Goal: Task Accomplishment & Management: Manage account settings

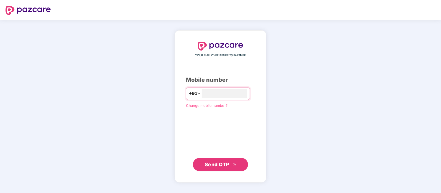
type input "**********"
click at [212, 162] on span "Send OTP" at bounding box center [217, 164] width 25 height 6
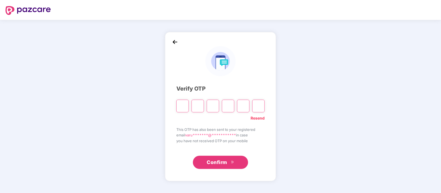
type input "*"
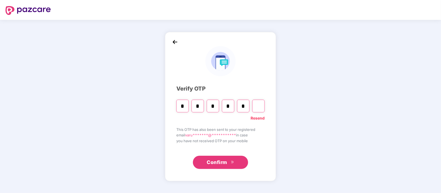
type input "*"
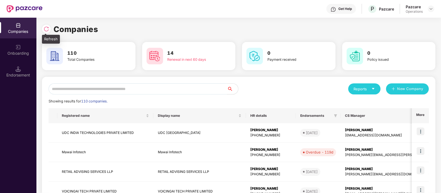
click at [46, 28] on img at bounding box center [47, 29] width 6 height 6
click at [95, 85] on input "text" at bounding box center [138, 88] width 179 height 11
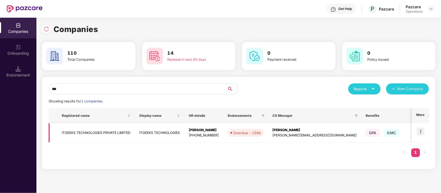
type input "***"
click at [419, 130] on img at bounding box center [421, 132] width 8 height 8
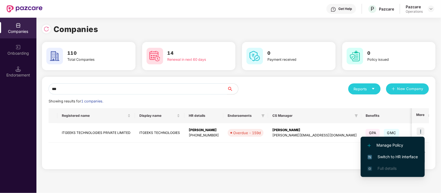
click at [387, 161] on li "Switch to HR interface" at bounding box center [393, 157] width 64 height 12
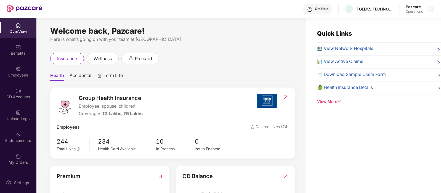
click at [18, 133] on img at bounding box center [18, 135] width 6 height 6
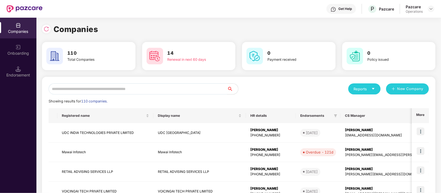
click at [101, 92] on input "text" at bounding box center [138, 88] width 179 height 11
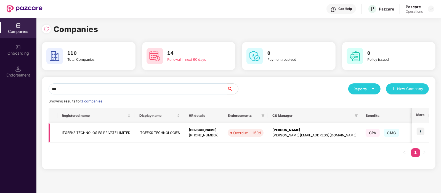
type input "***"
click at [90, 131] on td "ITGEEKS TECHNOLOGIES PRIVATE LIMITED" at bounding box center [96, 133] width 78 height 20
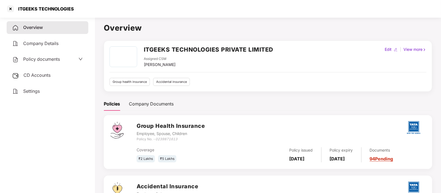
click at [36, 61] on span "Policy documents" at bounding box center [41, 59] width 37 height 6
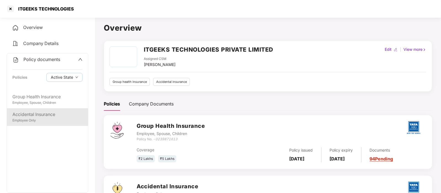
click at [51, 115] on div "Accidental Insurance" at bounding box center [47, 114] width 70 height 7
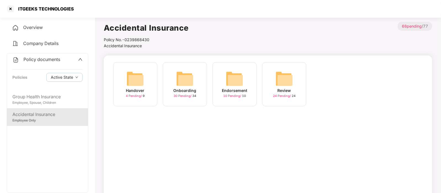
click at [197, 79] on div "Onboarding 30 Pending / 34" at bounding box center [185, 84] width 44 height 44
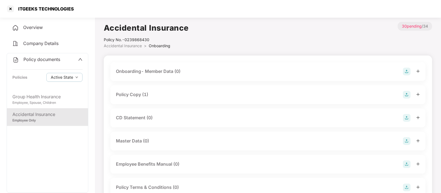
click at [213, 91] on div "Policy Copy (1)" at bounding box center [268, 95] width 304 height 8
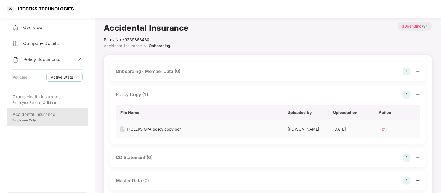
click at [160, 129] on div "ITGEEKS GPA policy copy.pdf" at bounding box center [154, 129] width 54 height 6
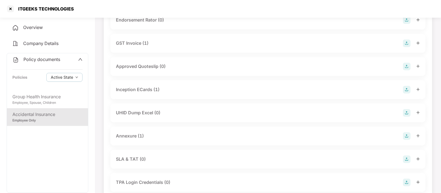
scroll to position [235, 0]
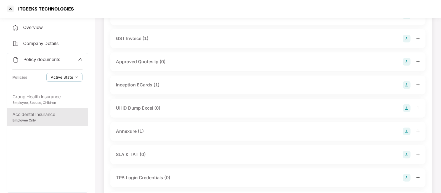
click at [158, 132] on div "Annexure (1)" at bounding box center [268, 132] width 304 height 8
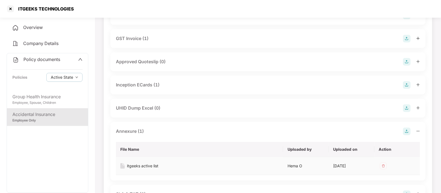
click at [154, 164] on div "itgeeks active list" at bounding box center [142, 166] width 31 height 6
click at [149, 83] on div "Inception ECards (1)" at bounding box center [138, 84] width 44 height 7
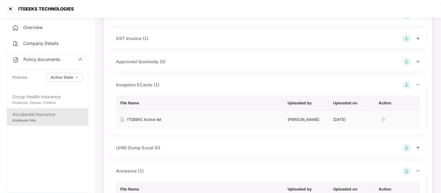
click at [152, 119] on div "ITGEEKS Active list" at bounding box center [144, 120] width 35 height 6
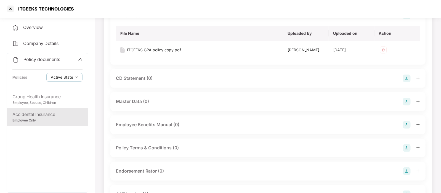
scroll to position [0, 0]
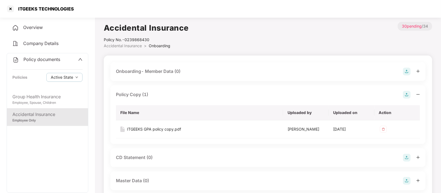
click at [51, 27] on div "Overview" at bounding box center [48, 27] width 82 height 13
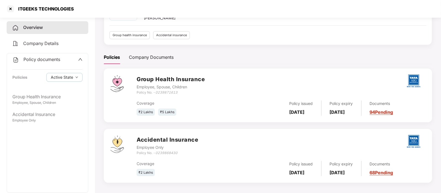
scroll to position [49, 0]
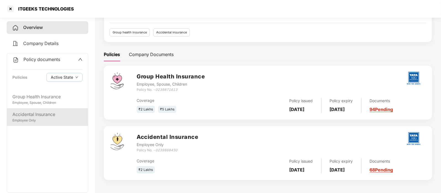
click at [48, 111] on div "Accidental Insurance" at bounding box center [47, 114] width 70 height 7
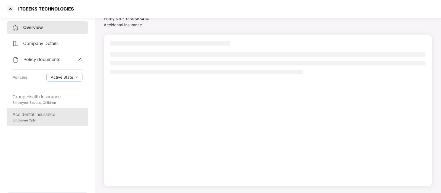
scroll to position [21, 0]
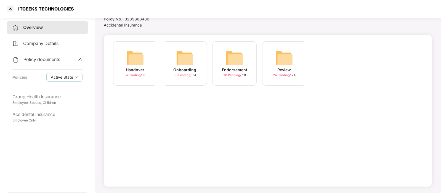
click at [194, 65] on div "Onboarding 30 Pending / 34" at bounding box center [185, 63] width 44 height 44
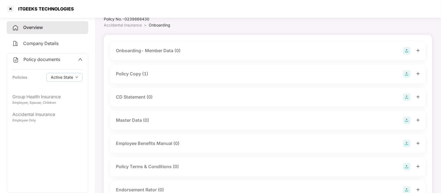
scroll to position [49, 0]
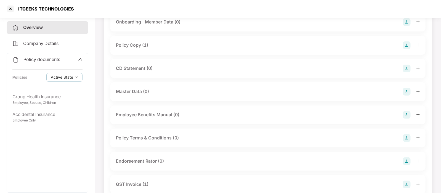
click at [67, 58] on div "Policy documents" at bounding box center [47, 59] width 70 height 7
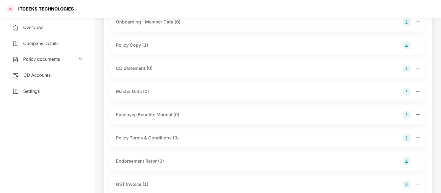
click at [12, 7] on div at bounding box center [10, 8] width 9 height 9
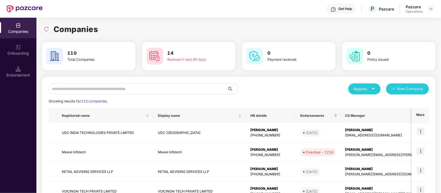
click at [98, 87] on input "text" at bounding box center [138, 88] width 179 height 11
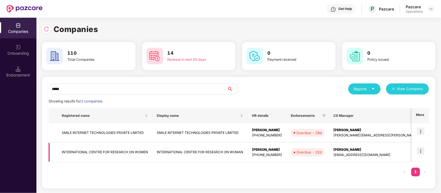
type input "*****"
click at [421, 154] on img at bounding box center [421, 151] width 8 height 8
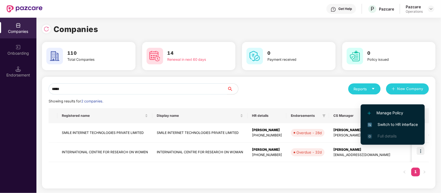
click at [383, 122] on span "Switch to HR interface" at bounding box center [393, 125] width 50 height 6
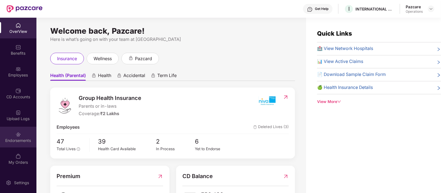
click at [21, 136] on div "Endorsements" at bounding box center [18, 137] width 36 height 21
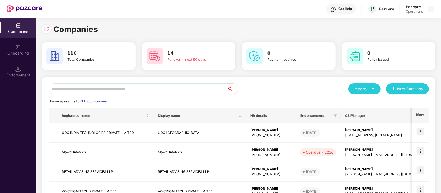
click at [101, 87] on input "text" at bounding box center [138, 88] width 179 height 11
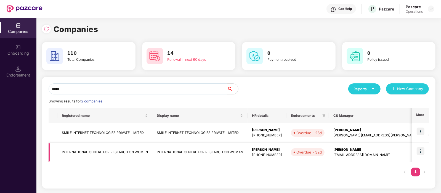
type input "*****"
click at [105, 148] on td "INTERNATIONAL CENTRE FOR RESEARCH ON WOMEN" at bounding box center [104, 153] width 95 height 20
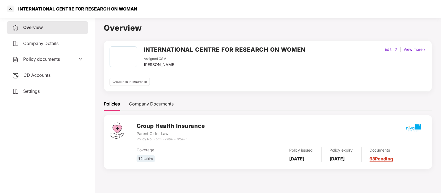
click at [68, 59] on div "Policy documents" at bounding box center [47, 59] width 71 height 7
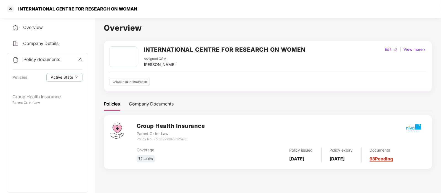
click at [80, 56] on span at bounding box center [80, 59] width 4 height 7
click at [11, 7] on div at bounding box center [10, 8] width 9 height 9
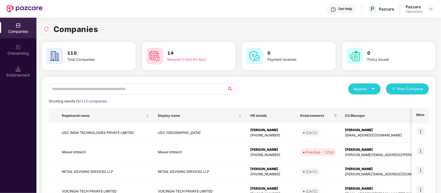
click at [94, 88] on input "text" at bounding box center [138, 88] width 179 height 11
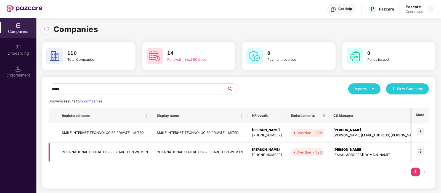
type input "*****"
click at [422, 149] on img at bounding box center [421, 151] width 8 height 8
click at [121, 148] on td "INTERNATIONAL CENTRE FOR RESEARCH ON WOMEN" at bounding box center [104, 153] width 95 height 20
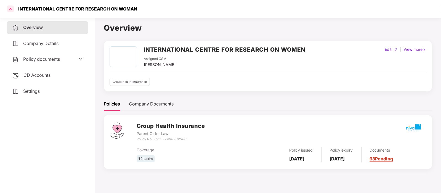
click at [13, 10] on div at bounding box center [10, 8] width 9 height 9
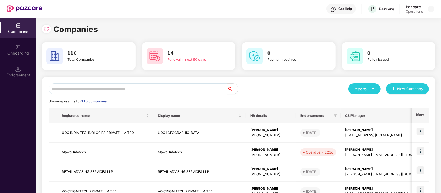
click at [145, 86] on input "text" at bounding box center [138, 88] width 179 height 11
type input "*"
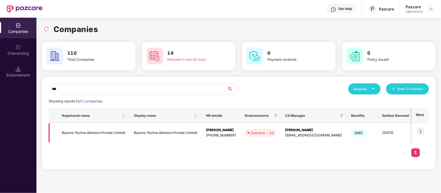
type input "***"
click at [419, 131] on img at bounding box center [421, 132] width 8 height 8
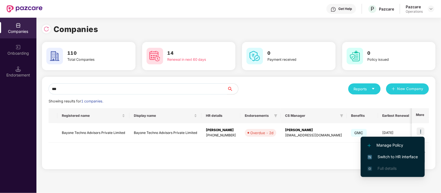
click at [391, 157] on span "Switch to HR interface" at bounding box center [393, 157] width 50 height 6
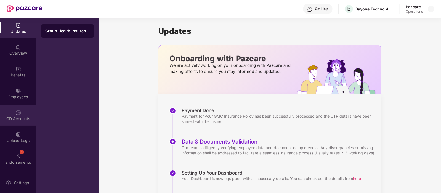
click at [18, 115] on img at bounding box center [18, 113] width 6 height 6
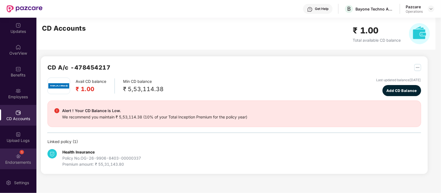
click at [25, 153] on div "1 Endorsements" at bounding box center [18, 159] width 36 height 21
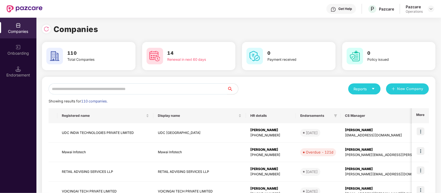
click at [93, 90] on input "text" at bounding box center [138, 88] width 179 height 11
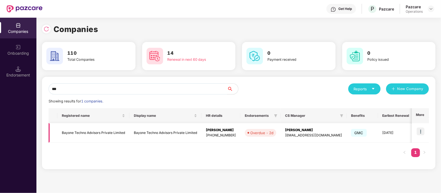
type input "***"
click at [95, 132] on td "Bayone Techno Advisors Private Limited" at bounding box center [93, 133] width 72 height 20
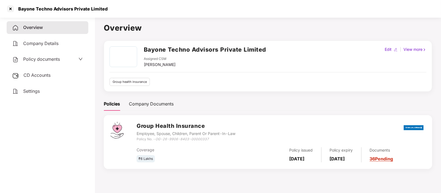
click at [40, 73] on span "CD Accounts" at bounding box center [36, 75] width 27 height 6
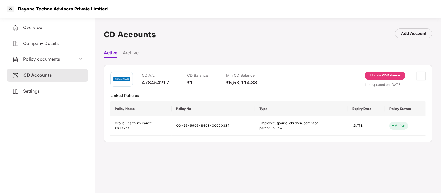
click at [38, 28] on span "Overview" at bounding box center [33, 28] width 20 height 6
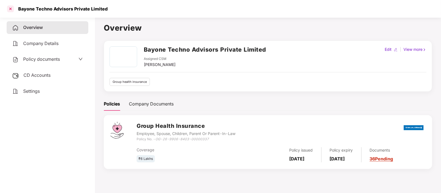
click at [10, 10] on div at bounding box center [10, 8] width 9 height 9
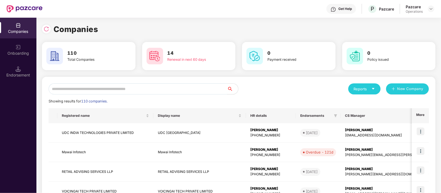
click at [97, 85] on input "text" at bounding box center [138, 88] width 179 height 11
click at [93, 92] on input "text" at bounding box center [138, 88] width 179 height 11
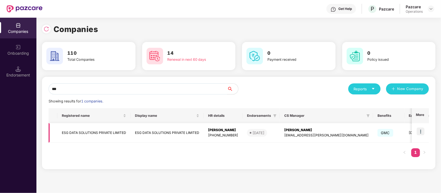
type input "***"
click at [102, 132] on td "ESG DATA SOLUTIONS PRIVATE LIMITED" at bounding box center [93, 133] width 73 height 20
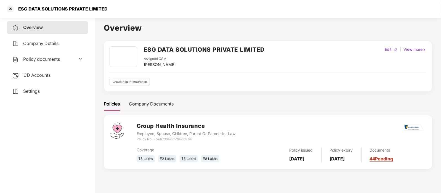
click at [48, 59] on span "Policy documents" at bounding box center [41, 59] width 37 height 6
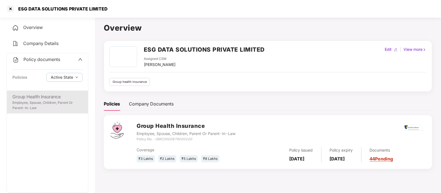
click at [57, 98] on div "Group Health Insurance" at bounding box center [47, 96] width 70 height 7
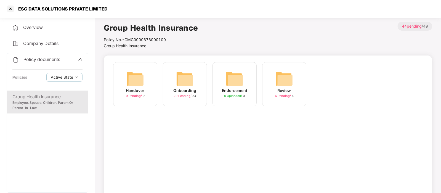
click at [188, 81] on img at bounding box center [185, 79] width 18 height 18
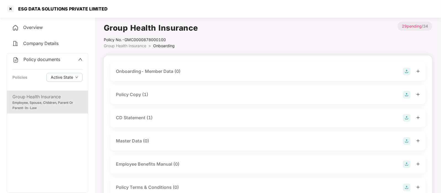
click at [188, 93] on div "Policy Copy (1)" at bounding box center [268, 95] width 304 height 8
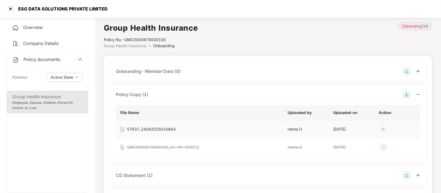
click at [165, 130] on div "57637_24092025010643" at bounding box center [151, 129] width 49 height 6
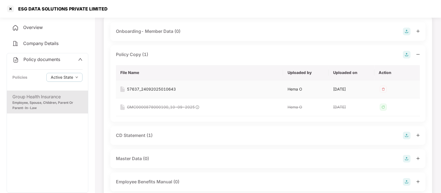
scroll to position [50, 0]
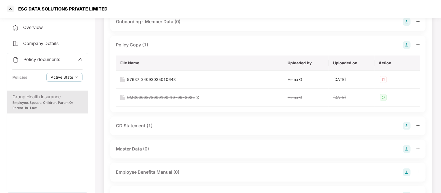
click at [154, 128] on div "CD Statement (1)" at bounding box center [268, 126] width 304 height 8
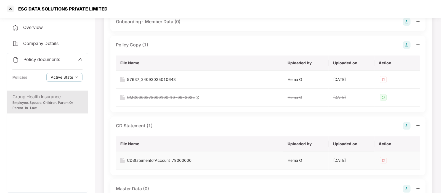
click at [167, 162] on div "CDStatementofAccount_79000000" at bounding box center [159, 160] width 65 height 6
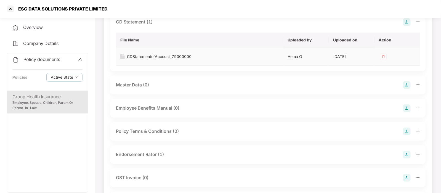
scroll to position [164, 0]
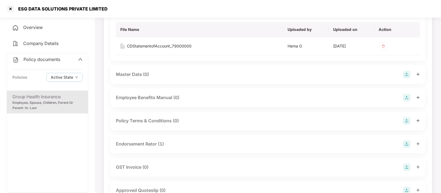
click at [147, 147] on div "Endorsement Rator (1)" at bounding box center [140, 144] width 48 height 7
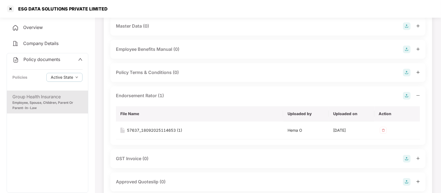
scroll to position [214, 0]
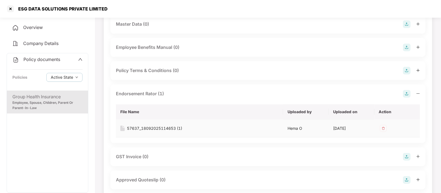
click at [157, 128] on div "57637_18092025114653 (1)" at bounding box center [154, 128] width 55 height 6
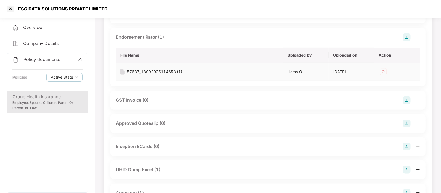
scroll to position [304, 0]
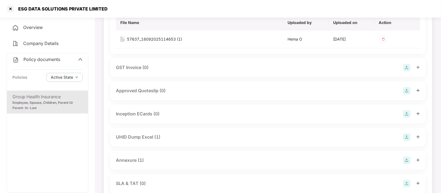
click at [159, 137] on div "UHID Dump Excel (1)" at bounding box center [138, 137] width 44 height 7
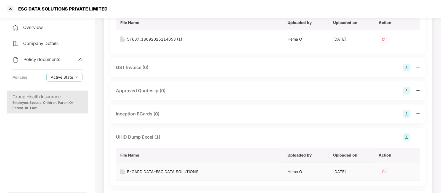
click at [177, 169] on div "E-CARD DATA=ESG DATA SOLUTIONS" at bounding box center [163, 172] width 72 height 6
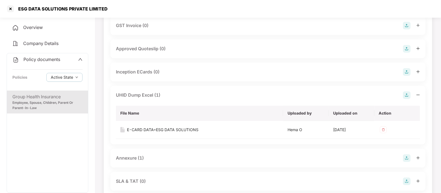
scroll to position [353, 0]
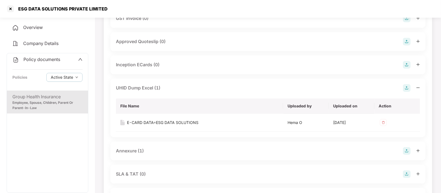
click at [165, 149] on div "Annexure (1)" at bounding box center [268, 151] width 304 height 8
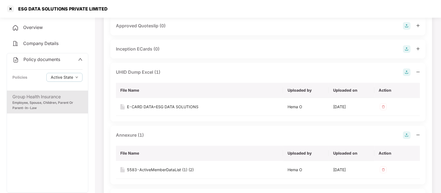
scroll to position [370, 0]
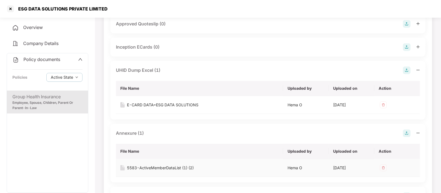
click at [175, 165] on div "5583-ActiveMemberDataList (1) (2)" at bounding box center [160, 168] width 67 height 6
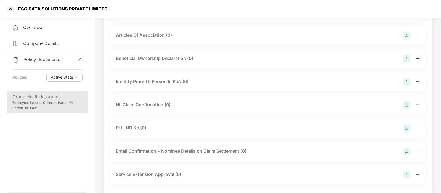
scroll to position [882, 0]
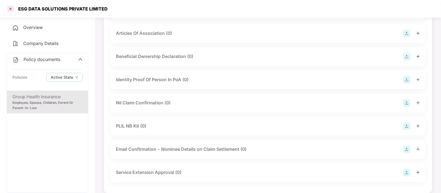
click at [9, 7] on div at bounding box center [10, 8] width 9 height 9
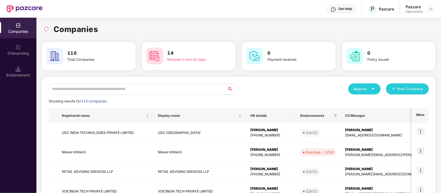
click at [72, 85] on input "text" at bounding box center [138, 88] width 179 height 11
paste input "*******"
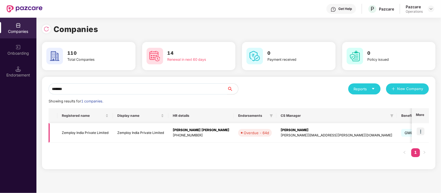
type input "*******"
click at [90, 135] on td "Zemploy India Private Limited" at bounding box center [85, 133] width 56 height 20
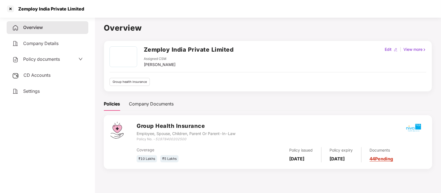
click at [43, 79] on div "CD Accounts" at bounding box center [48, 75] width 82 height 13
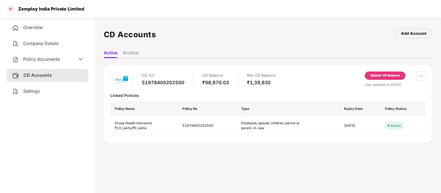
click at [12, 11] on div at bounding box center [10, 8] width 9 height 9
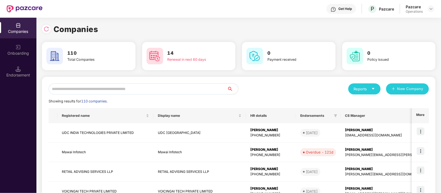
click at [93, 86] on input "text" at bounding box center [138, 88] width 179 height 11
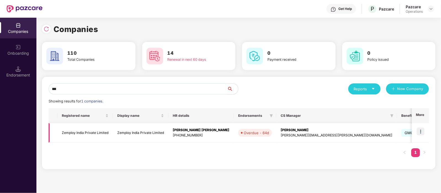
type input "***"
click at [422, 133] on img at bounding box center [421, 132] width 8 height 8
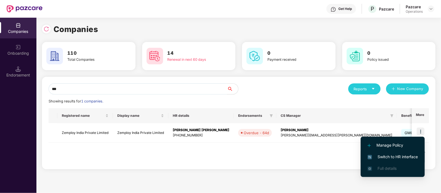
click at [403, 154] on span "Switch to HR interface" at bounding box center [393, 157] width 50 height 6
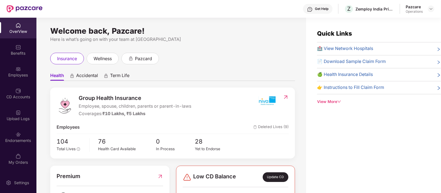
click at [17, 139] on div "Endorsements" at bounding box center [18, 141] width 36 height 6
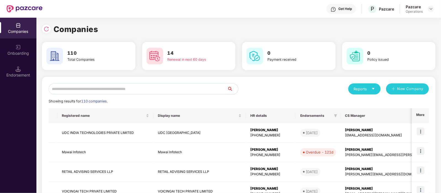
click at [75, 88] on input "text" at bounding box center [138, 88] width 179 height 11
type input "*"
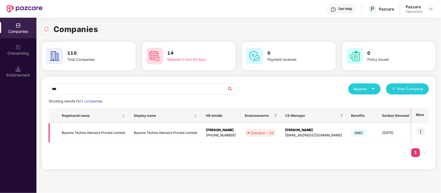
type input "***"
click at [113, 133] on td "Bayone Techno Advisors Private Limited" at bounding box center [93, 133] width 72 height 20
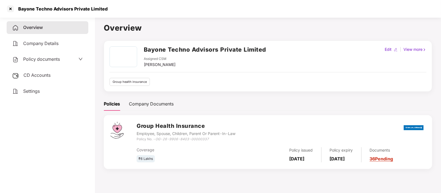
click at [49, 61] on span "Policy documents" at bounding box center [41, 59] width 37 height 6
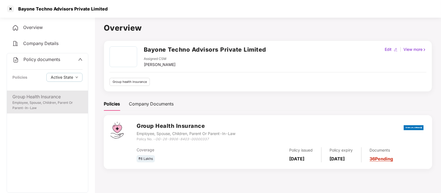
click at [48, 98] on div "Group Health Insurance" at bounding box center [47, 96] width 70 height 7
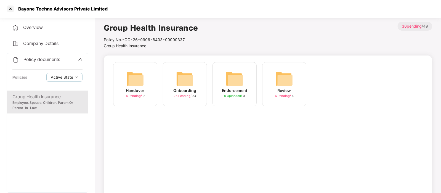
click at [192, 82] on img at bounding box center [185, 79] width 18 height 18
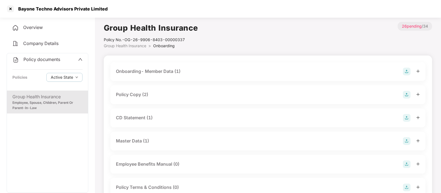
click at [193, 120] on div "CD Statement (1)" at bounding box center [268, 118] width 304 height 8
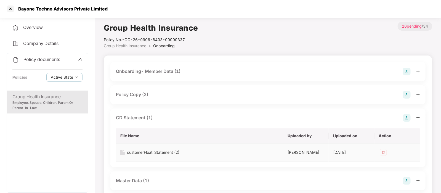
click at [165, 151] on div "customerFloat_Statement (2)" at bounding box center [153, 152] width 52 height 6
click at [10, 10] on div at bounding box center [10, 8] width 9 height 9
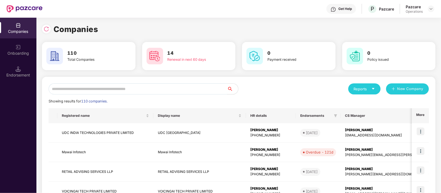
click at [111, 87] on input "text" at bounding box center [138, 88] width 179 height 11
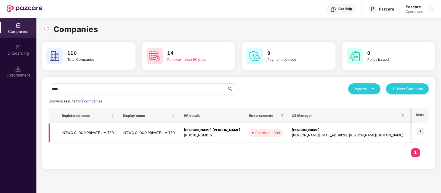
type input "****"
click at [97, 133] on td "INTWO CLOUD PRIVATE LIMITED" at bounding box center [87, 133] width 61 height 20
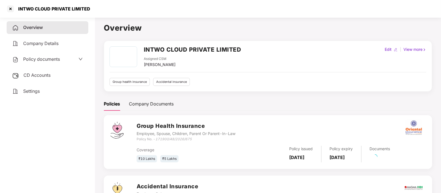
click at [34, 88] on div "Settings" at bounding box center [48, 91] width 82 height 13
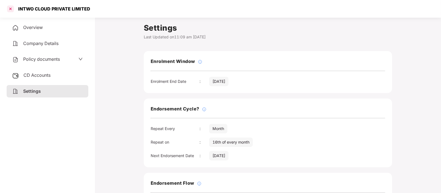
click at [13, 10] on div at bounding box center [10, 8] width 9 height 9
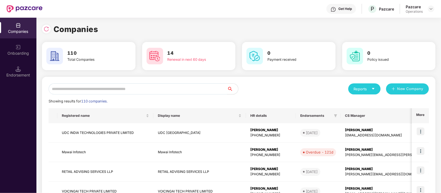
click at [90, 91] on input "text" at bounding box center [138, 88] width 179 height 11
type input "*"
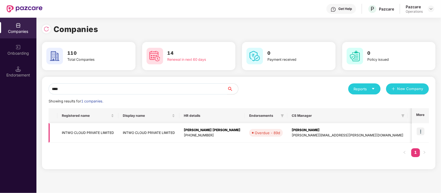
type input "****"
click at [424, 132] on img at bounding box center [421, 132] width 8 height 8
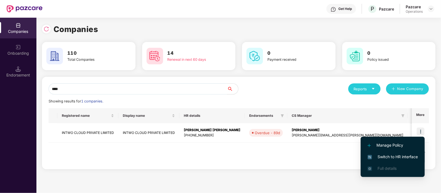
click at [403, 154] on span "Switch to HR interface" at bounding box center [393, 157] width 50 height 6
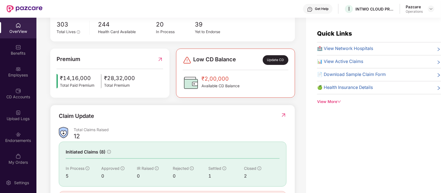
scroll to position [148, 0]
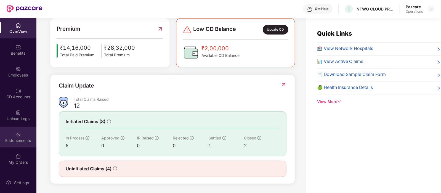
click at [20, 138] on div "Endorsements" at bounding box center [18, 141] width 36 height 6
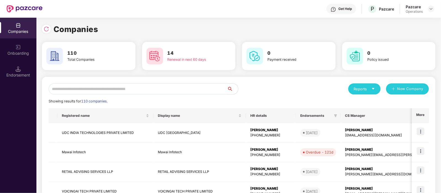
click at [73, 87] on input "text" at bounding box center [138, 88] width 179 height 11
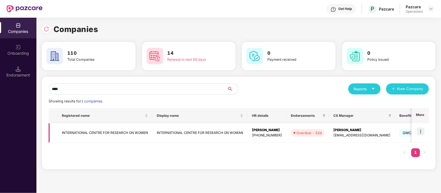
type input "****"
click at [119, 128] on td "INTERNATIONAL CENTRE FOR RESEARCH ON WOMEN" at bounding box center [104, 133] width 95 height 20
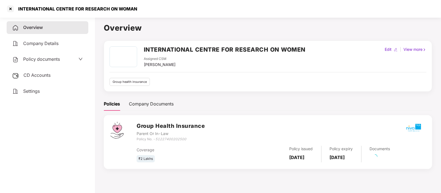
click at [30, 60] on span "Policy documents" at bounding box center [41, 59] width 37 height 6
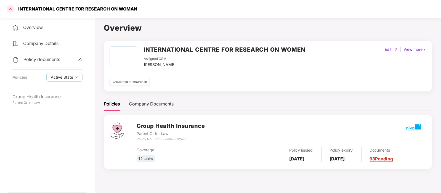
click at [12, 6] on div at bounding box center [10, 8] width 9 height 9
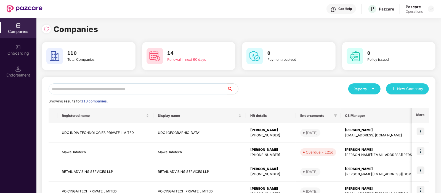
click at [79, 87] on input "text" at bounding box center [138, 88] width 179 height 11
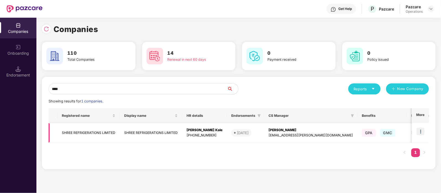
type input "****"
click at [417, 133] on td at bounding box center [420, 133] width 17 height 20
click at [419, 131] on img at bounding box center [421, 132] width 8 height 8
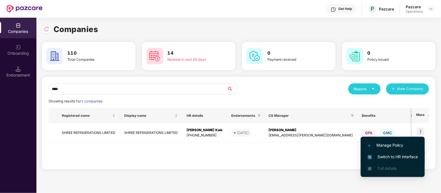
click at [405, 157] on span "Switch to HR interface" at bounding box center [393, 157] width 50 height 6
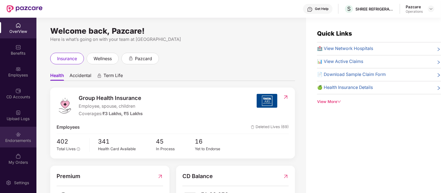
click at [19, 133] on img at bounding box center [18, 135] width 6 height 6
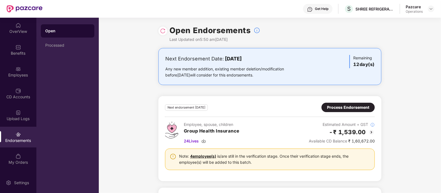
click at [163, 34] on div at bounding box center [163, 31] width 9 height 9
click at [162, 33] on img at bounding box center [163, 31] width 6 height 6
click at [346, 107] on div "Process Endorsement" at bounding box center [348, 107] width 42 height 6
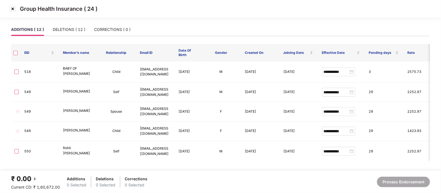
click at [15, 11] on img at bounding box center [12, 8] width 9 height 9
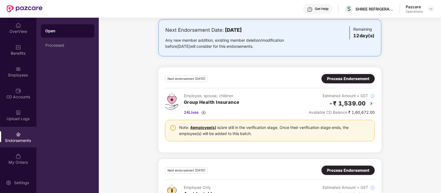
scroll to position [28, 0]
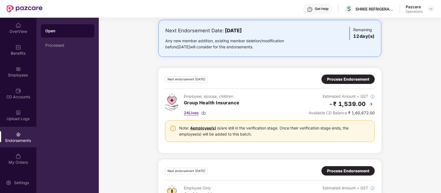
click at [192, 113] on span "24 Lives" at bounding box center [191, 113] width 15 height 6
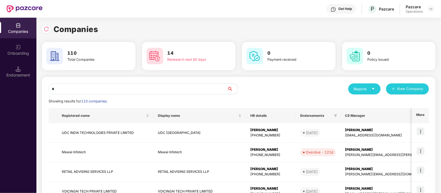
click at [122, 90] on input "*" at bounding box center [138, 88] width 179 height 11
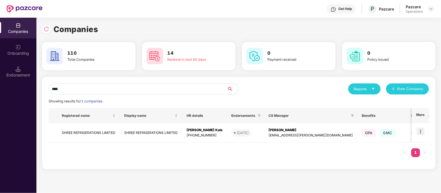
type input "****"
click at [423, 130] on img at bounding box center [421, 132] width 8 height 8
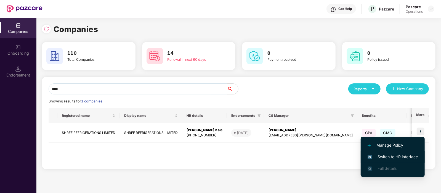
click at [398, 157] on span "Switch to HR interface" at bounding box center [393, 157] width 50 height 6
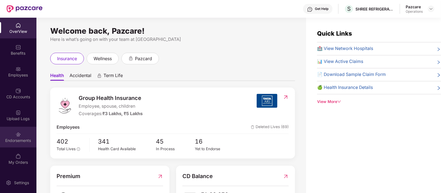
click at [12, 140] on div "Endorsements" at bounding box center [18, 141] width 36 height 6
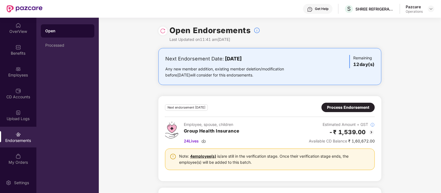
click at [341, 107] on div "Process Endorsement" at bounding box center [348, 107] width 42 height 6
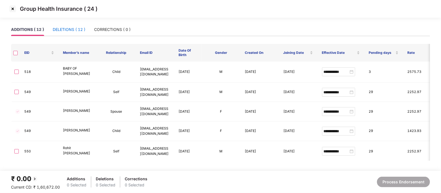
click at [69, 29] on div "DELETIONS ( 12 )" at bounding box center [69, 30] width 33 height 6
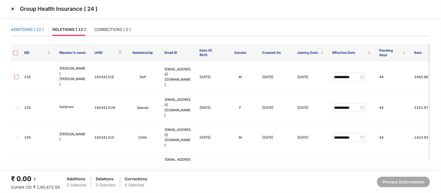
click at [34, 28] on div "ADDITIONS ( 12 )" at bounding box center [27, 30] width 33 height 6
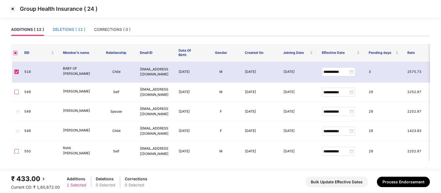
click at [77, 27] on div "DELETIONS ( 12 )" at bounding box center [69, 30] width 33 height 6
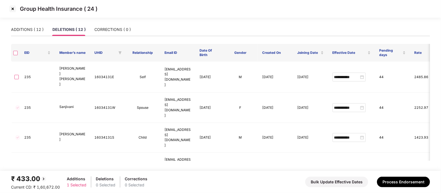
click at [114, 23] on div "Group Health Insurance ( 24 )" at bounding box center [220, 11] width 441 height 23
click at [115, 27] on div "CORRECTIONS ( 0 )" at bounding box center [112, 30] width 36 height 6
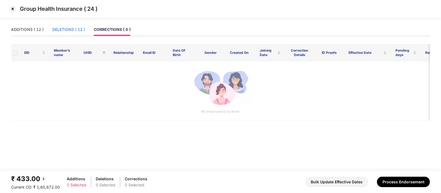
click at [74, 31] on div "DELETIONS ( 12 )" at bounding box center [68, 30] width 33 height 6
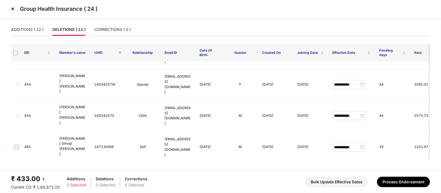
scroll to position [156, 0]
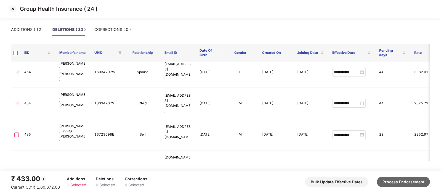
click at [386, 183] on button "Process Endorsement" at bounding box center [403, 182] width 53 height 10
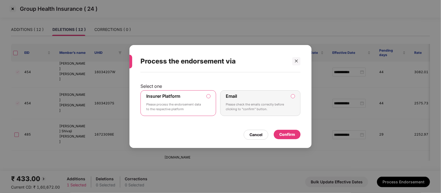
click at [294, 132] on div "Confirm" at bounding box center [288, 135] width 16 height 6
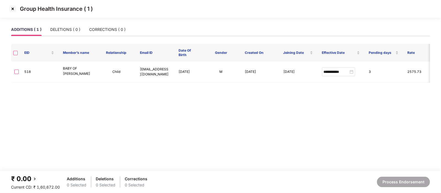
click at [14, 6] on img at bounding box center [12, 8] width 9 height 9
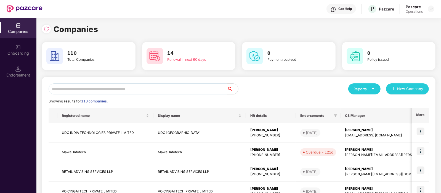
click at [77, 89] on input "text" at bounding box center [138, 88] width 179 height 11
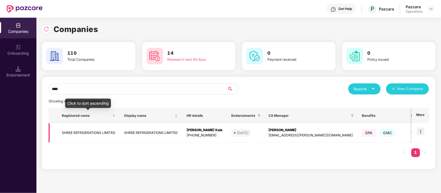
type input "****"
click at [91, 130] on td "SHREE REFRIGERATIONS LIMITED" at bounding box center [88, 133] width 62 height 20
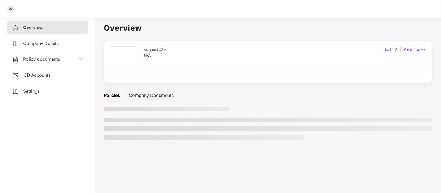
click at [34, 75] on span "CD Accounts" at bounding box center [36, 75] width 27 height 6
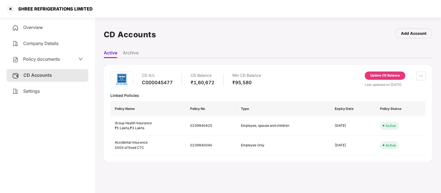
click at [378, 78] on div "Update CD Balance" at bounding box center [385, 76] width 41 height 8
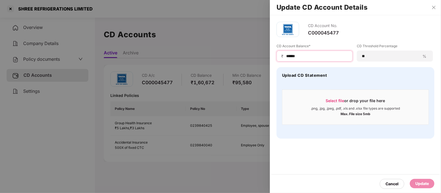
drag, startPoint x: 319, startPoint y: 57, endPoint x: 282, endPoint y: 56, distance: 36.5
click at [282, 56] on div "₹ ******" at bounding box center [315, 56] width 76 height 11
type input "******"
click at [422, 183] on div "Update" at bounding box center [423, 184] width 14 height 6
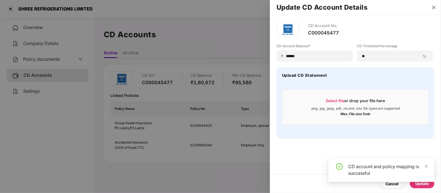
click at [435, 9] on icon "close" at bounding box center [434, 7] width 4 height 4
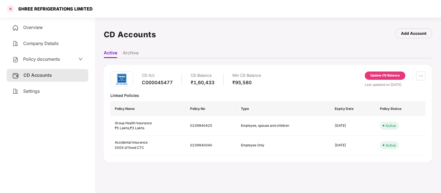
click at [11, 9] on div at bounding box center [10, 8] width 9 height 9
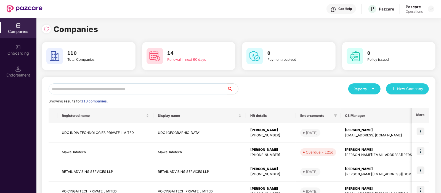
click at [128, 85] on input "text" at bounding box center [138, 88] width 179 height 11
paste input "**********"
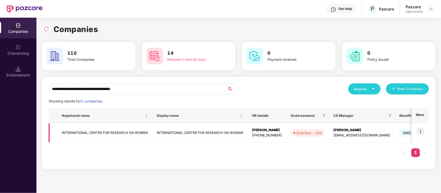
type input "**********"
click at [421, 130] on img at bounding box center [421, 132] width 8 height 8
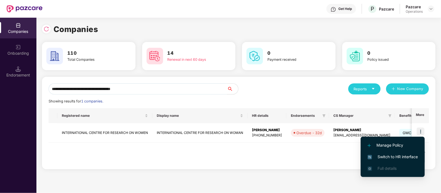
click at [393, 158] on span "Switch to HR interface" at bounding box center [393, 157] width 50 height 6
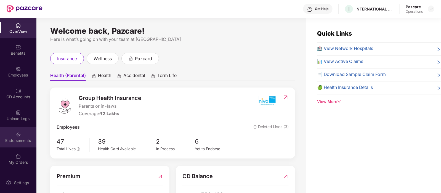
click at [20, 131] on div at bounding box center [18, 134] width 6 height 6
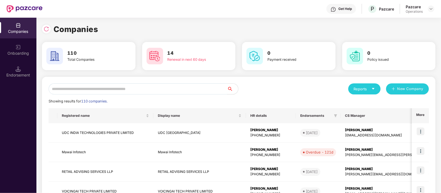
click at [85, 90] on input "text" at bounding box center [138, 88] width 179 height 11
paste input "**********"
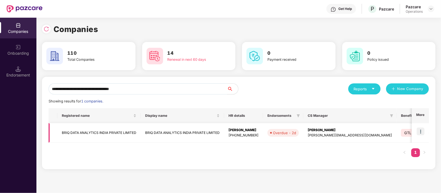
type input "**********"
click at [417, 130] on td at bounding box center [420, 133] width 17 height 20
click at [420, 132] on img at bounding box center [421, 132] width 8 height 8
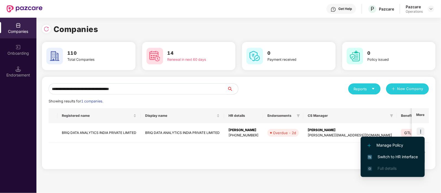
click at [400, 154] on span "Switch to HR interface" at bounding box center [393, 157] width 50 height 6
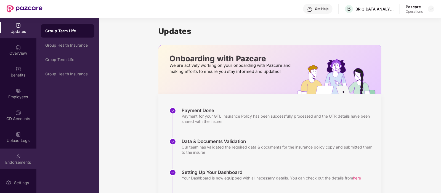
click at [25, 156] on div "Endorsements" at bounding box center [18, 159] width 36 height 21
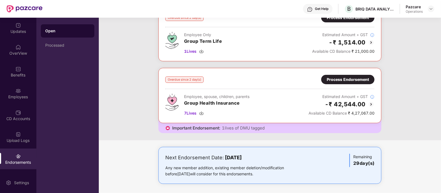
scroll to position [43, 0]
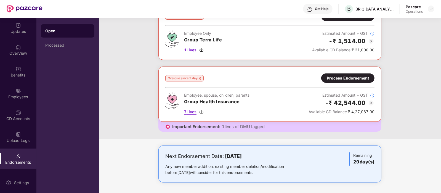
click at [192, 112] on span "7 Lives" at bounding box center [190, 112] width 12 height 6
click at [337, 76] on div "Process Endorsement" at bounding box center [348, 78] width 42 height 6
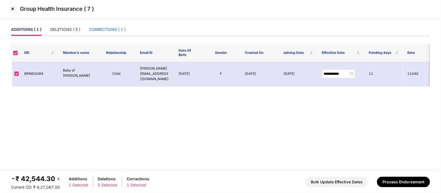
click at [113, 31] on div "CORRECTIONS ( 1 )" at bounding box center [107, 30] width 36 height 6
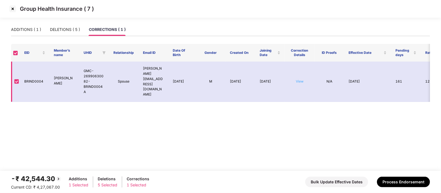
click at [300, 79] on link "View" at bounding box center [300, 81] width 8 height 4
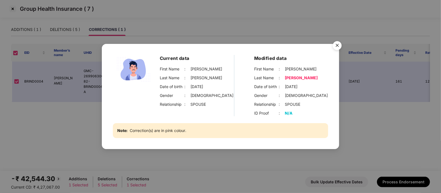
click at [339, 46] on img "Close" at bounding box center [337, 46] width 15 height 15
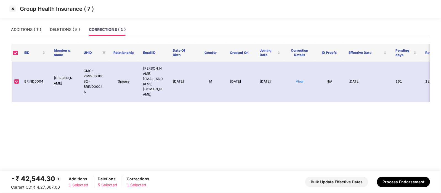
click at [11, 9] on img at bounding box center [12, 8] width 9 height 9
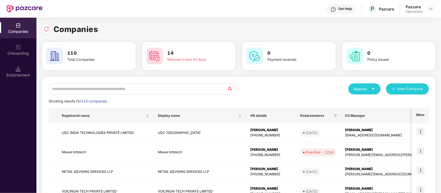
click at [88, 88] on input "text" at bounding box center [138, 88] width 179 height 11
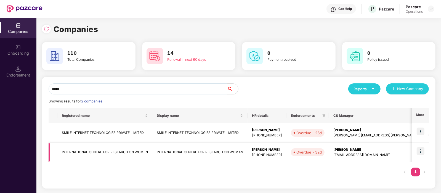
type input "*****"
click at [421, 150] on img at bounding box center [421, 151] width 8 height 8
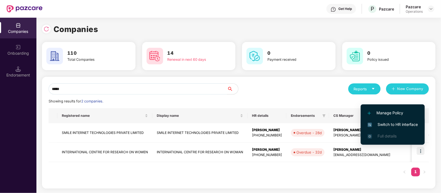
click at [387, 125] on span "Switch to HR interface" at bounding box center [393, 125] width 50 height 6
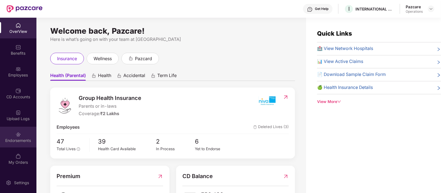
click at [27, 134] on div "Endorsements" at bounding box center [18, 137] width 36 height 21
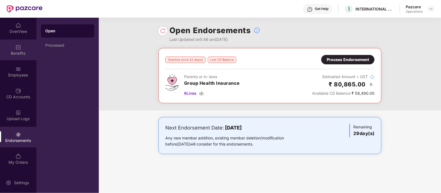
click at [19, 58] on div "Benefits" at bounding box center [18, 50] width 36 height 21
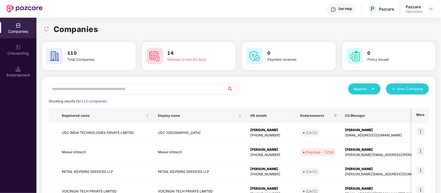
click at [66, 90] on input "text" at bounding box center [138, 88] width 179 height 11
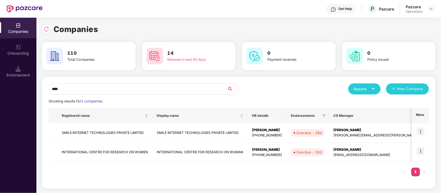
type input "****"
click at [422, 151] on img at bounding box center [421, 151] width 8 height 8
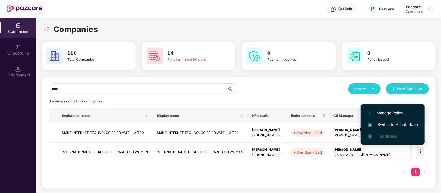
click at [319, 92] on div "Reports New Company" at bounding box center [334, 88] width 190 height 11
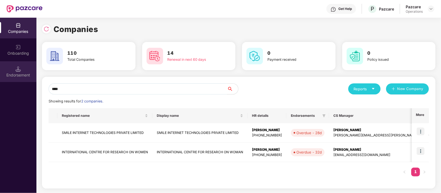
click at [25, 66] on div "Endorsement" at bounding box center [18, 71] width 36 height 21
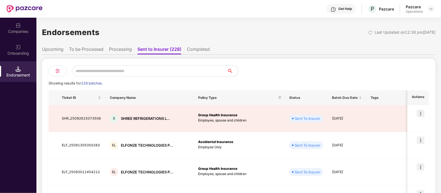
click at [91, 52] on li "To be Processed" at bounding box center [86, 50] width 35 height 8
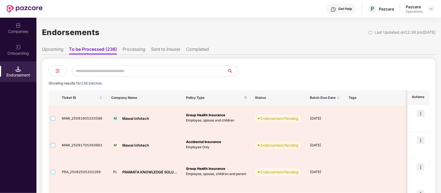
click at [100, 70] on input "text" at bounding box center [149, 70] width 155 height 11
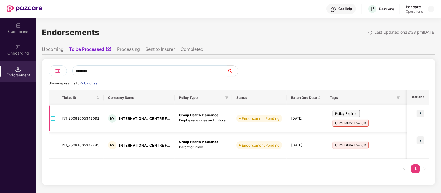
type input "********"
click at [419, 116] on img at bounding box center [421, 114] width 8 height 8
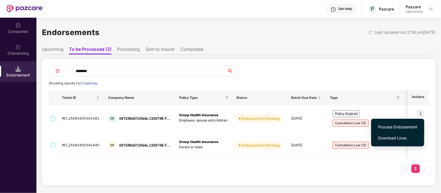
click at [398, 126] on span "Process Endorsement" at bounding box center [397, 127] width 39 height 6
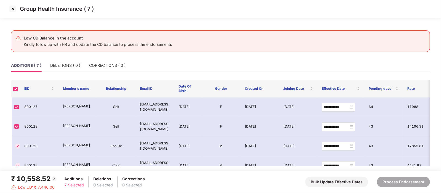
click at [14, 10] on img at bounding box center [12, 8] width 9 height 9
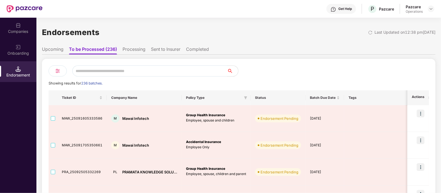
click at [102, 72] on input "text" at bounding box center [149, 70] width 155 height 11
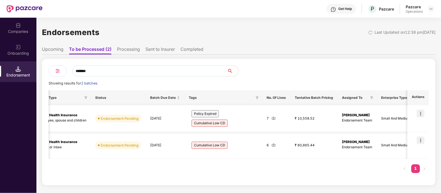
scroll to position [0, 137]
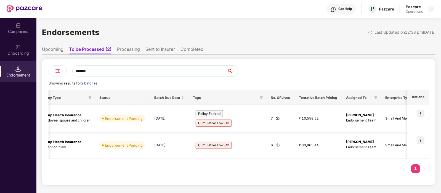
type input "*******"
click at [273, 119] on div "7" at bounding box center [280, 118] width 19 height 5
click at [276, 117] on img at bounding box center [278, 118] width 4 height 4
click at [20, 33] on div "Companies" at bounding box center [18, 32] width 36 height 6
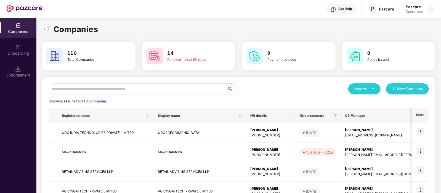
click at [101, 88] on input "text" at bounding box center [138, 88] width 179 height 11
type input "*"
paste input "*******"
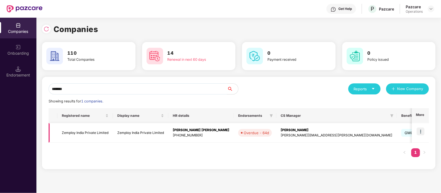
type input "*******"
click at [421, 130] on img at bounding box center [421, 132] width 8 height 8
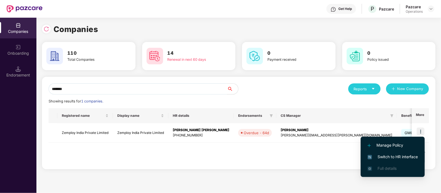
click at [409, 155] on span "Switch to HR interface" at bounding box center [393, 157] width 50 height 6
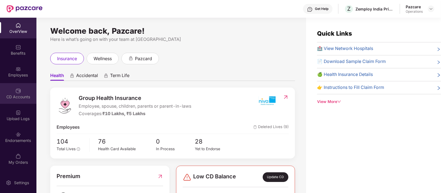
click at [14, 92] on div "CD Accounts" at bounding box center [18, 93] width 36 height 21
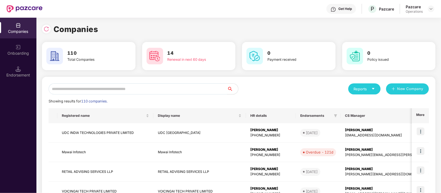
click at [85, 90] on input "text" at bounding box center [138, 88] width 179 height 11
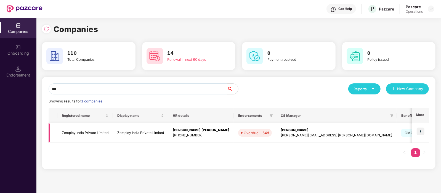
type input "***"
click at [86, 132] on td "Zemploy India Private Limited" at bounding box center [85, 133] width 56 height 20
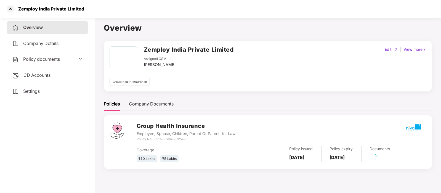
scroll to position [15, 0]
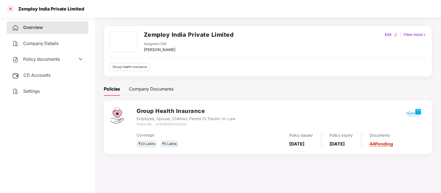
click at [9, 9] on div at bounding box center [10, 8] width 9 height 9
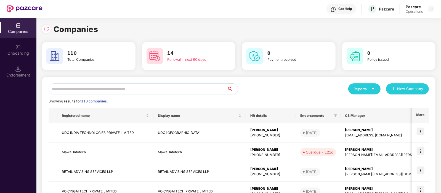
click at [123, 90] on input "text" at bounding box center [138, 88] width 179 height 11
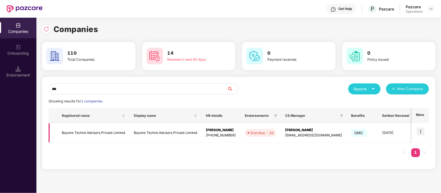
type input "***"
click at [420, 129] on img at bounding box center [421, 132] width 8 height 8
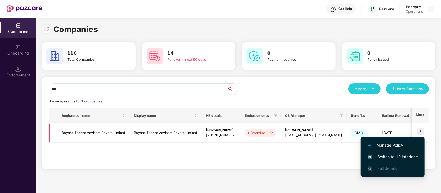
click at [91, 131] on td "Bayone Techno Advisors Private Limited" at bounding box center [93, 133] width 72 height 20
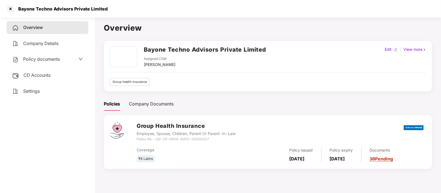
click at [40, 78] on span "CD Accounts" at bounding box center [36, 75] width 27 height 6
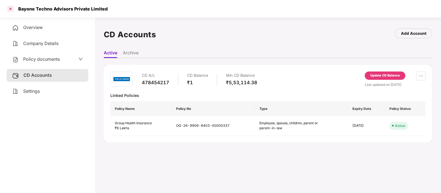
click at [10, 11] on div at bounding box center [10, 8] width 9 height 9
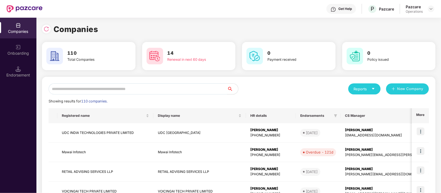
click at [95, 87] on input "text" at bounding box center [138, 88] width 179 height 11
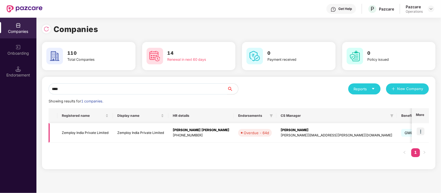
type input "****"
click at [104, 130] on td "Zemploy India Private Limited" at bounding box center [85, 133] width 56 height 20
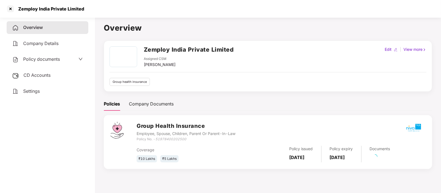
click at [38, 73] on span "CD Accounts" at bounding box center [36, 75] width 27 height 6
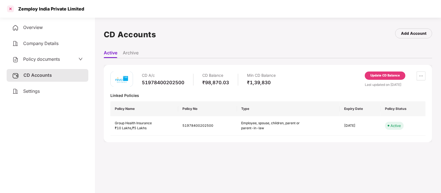
click at [11, 9] on div at bounding box center [10, 8] width 9 height 9
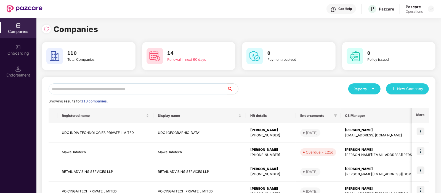
click at [99, 86] on input "text" at bounding box center [138, 88] width 179 height 11
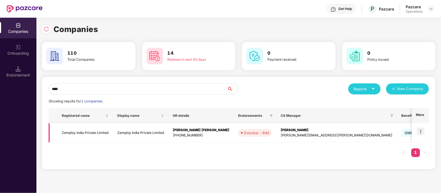
type input "****"
click at [421, 132] on img at bounding box center [421, 132] width 8 height 8
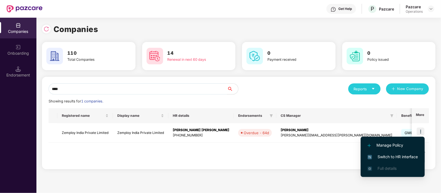
click at [403, 158] on span "Switch to HR interface" at bounding box center [393, 157] width 50 height 6
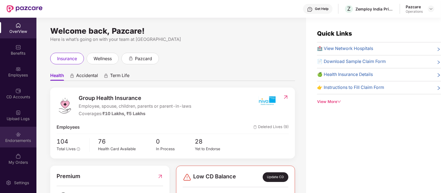
click at [20, 134] on img at bounding box center [18, 135] width 6 height 6
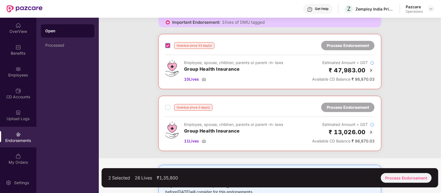
scroll to position [90, 0]
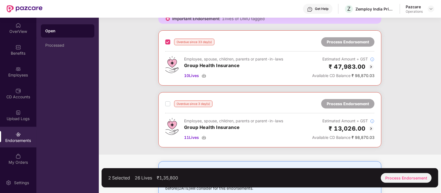
click at [164, 101] on div "Overdue since 3 day(s) Process Endorsement Employee, spouse, children, parents …" at bounding box center [270, 119] width 223 height 55
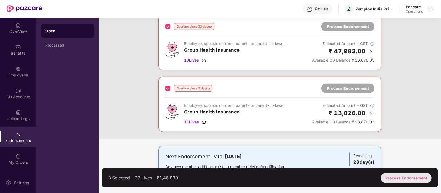
click at [395, 179] on div "Process Endorsement" at bounding box center [406, 178] width 51 height 10
